Goal: Navigation & Orientation: Find specific page/section

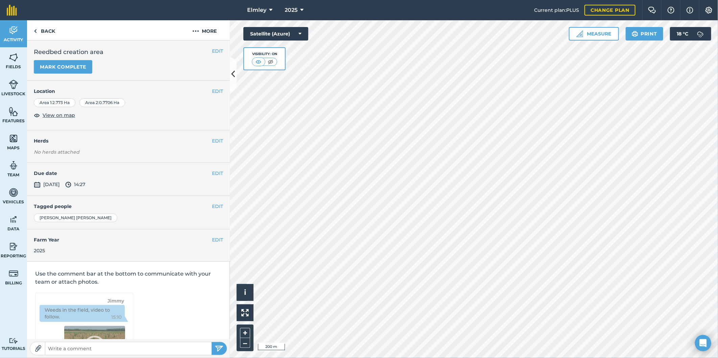
click at [285, 60] on div "Click to start drawing i © 2025 TomTom, Microsoft 200 m + – Satellite (Azure) V…" at bounding box center [474, 189] width 488 height 338
click at [718, 241] on html "Elmley 2025 Current plan : PLUS Change plan Farm Chat Help Info Settings Elmley…" at bounding box center [359, 179] width 718 height 358
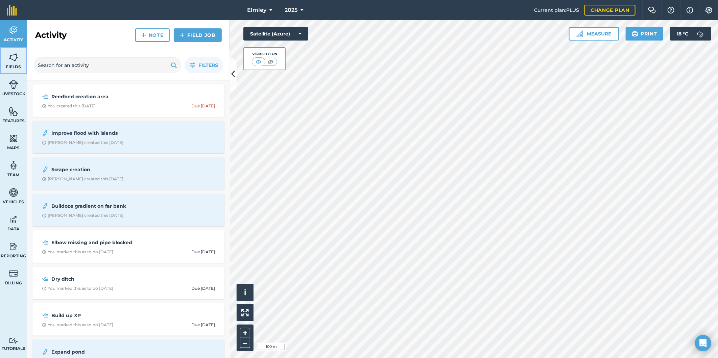
click at [15, 61] on img at bounding box center [13, 57] width 9 height 10
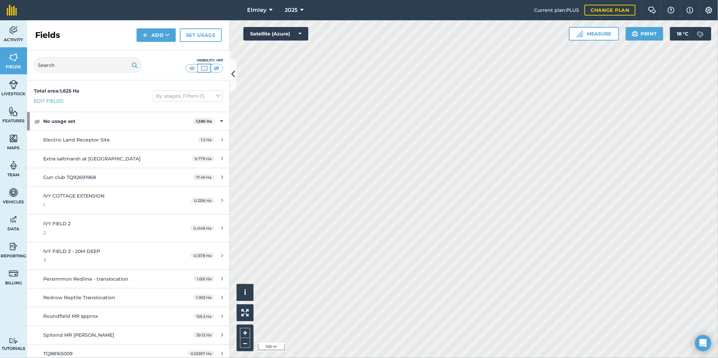
click at [198, 69] on button at bounding box center [204, 68] width 12 height 7
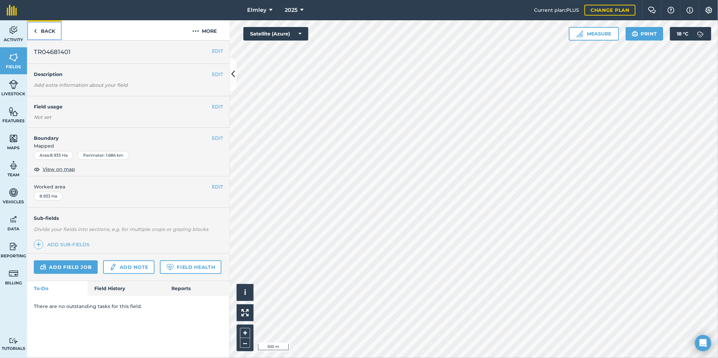
click at [47, 29] on link "Back" at bounding box center [44, 30] width 35 height 20
click at [40, 30] on link "Back" at bounding box center [44, 30] width 35 height 20
